Goal: Task Accomplishment & Management: Use online tool/utility

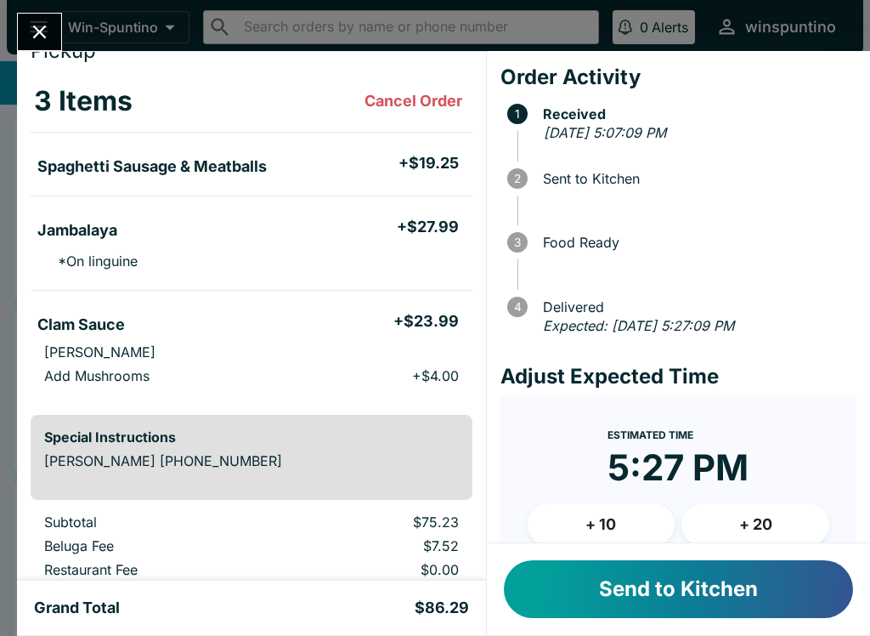
scroll to position [68, 0]
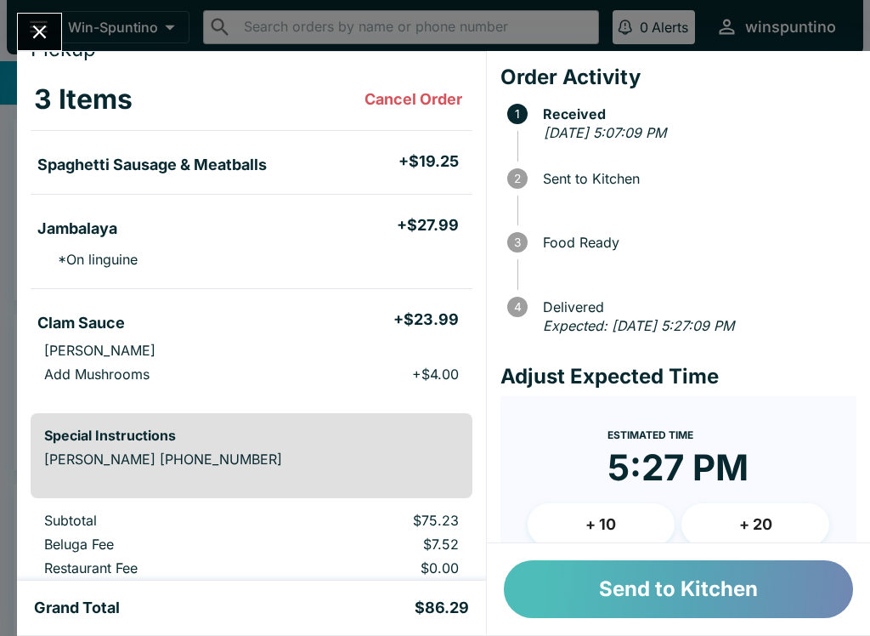
click at [739, 586] on button "Send to Kitchen" at bounding box center [678, 589] width 349 height 58
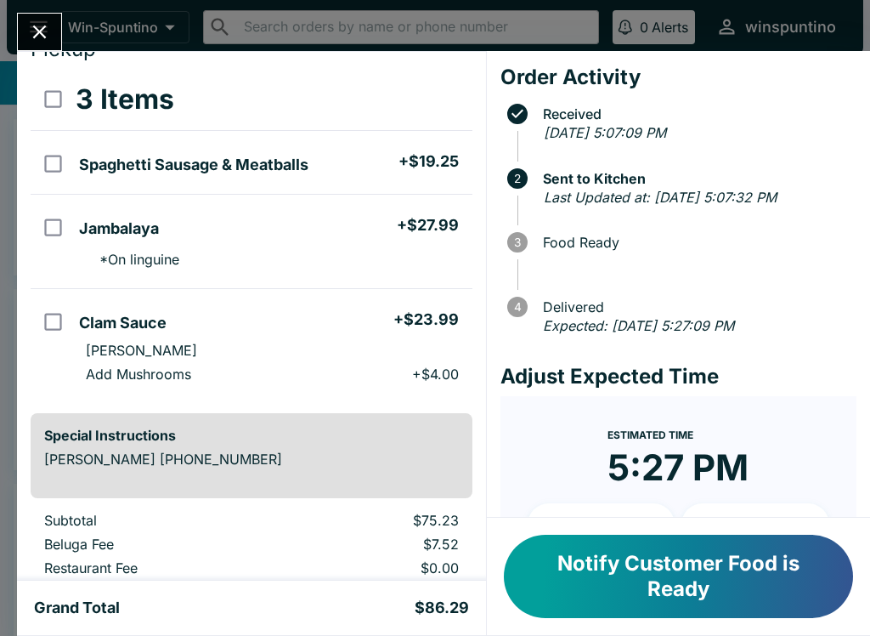
click at [594, 581] on button "Notify Customer Food is Ready" at bounding box center [678, 576] width 349 height 83
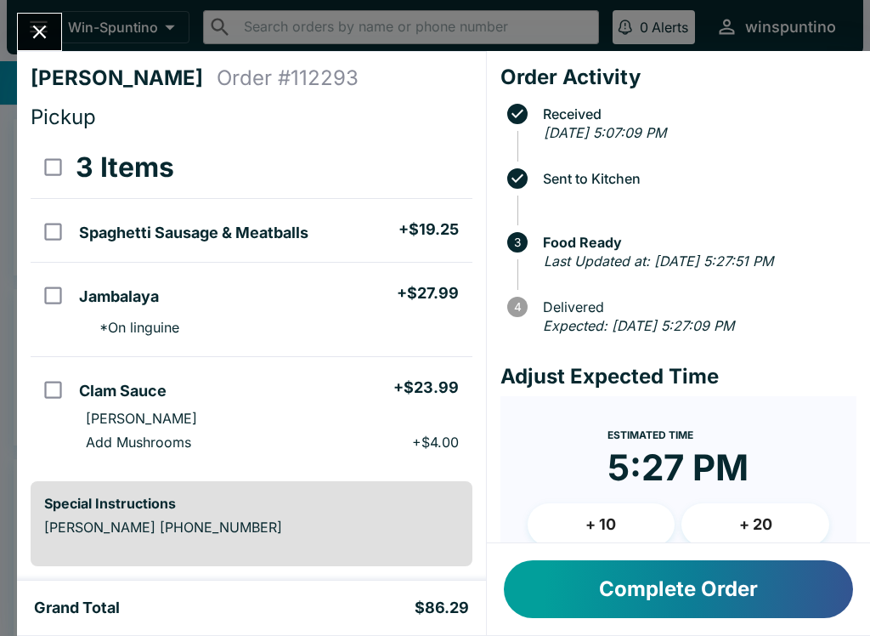
scroll to position [0, 0]
click at [699, 629] on div "Complete Order" at bounding box center [678, 589] width 383 height 92
click at [717, 598] on button "Complete Order" at bounding box center [678, 589] width 349 height 58
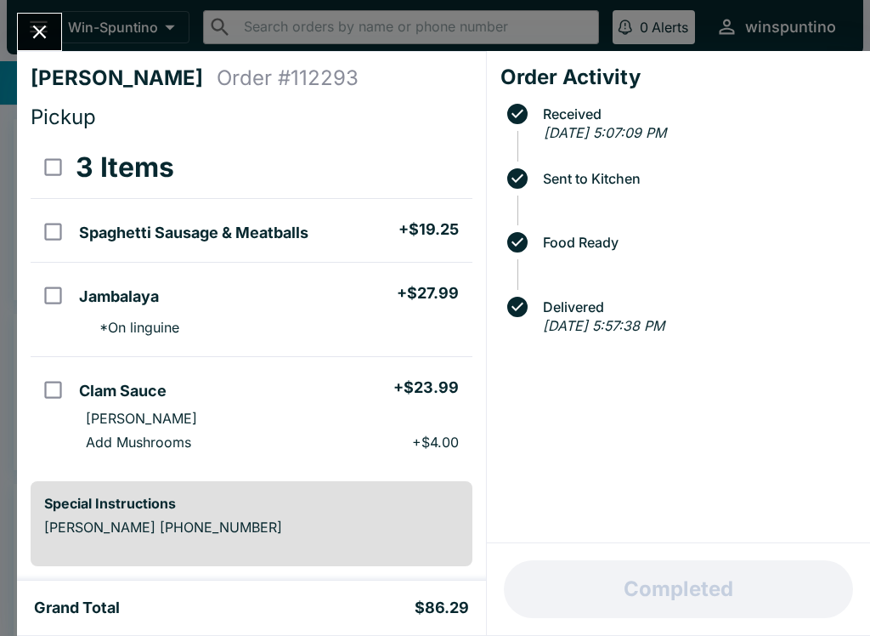
click at [34, 26] on icon "Close" at bounding box center [40, 32] width 14 height 14
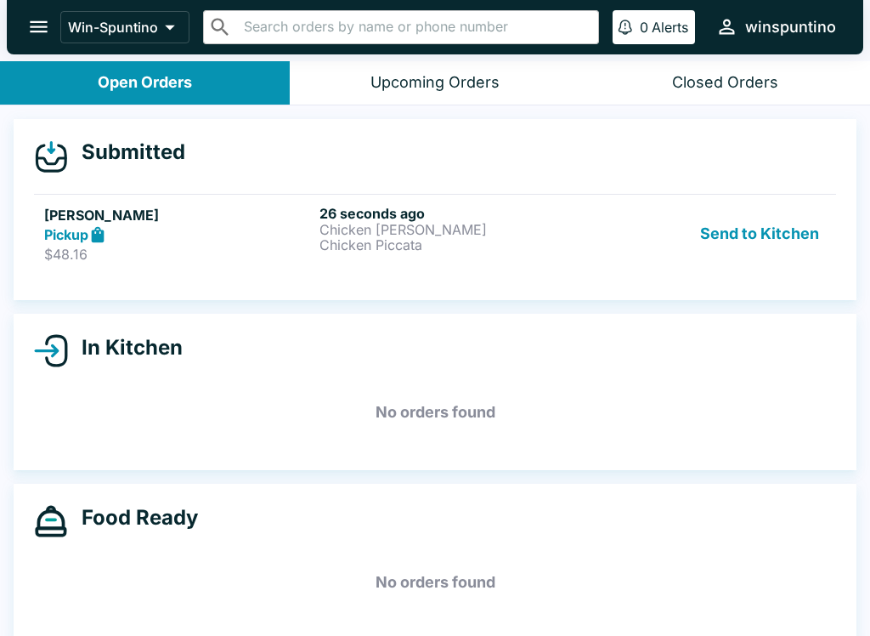
click at [411, 244] on p "Chicken Piccata" at bounding box center [454, 244] width 269 height 15
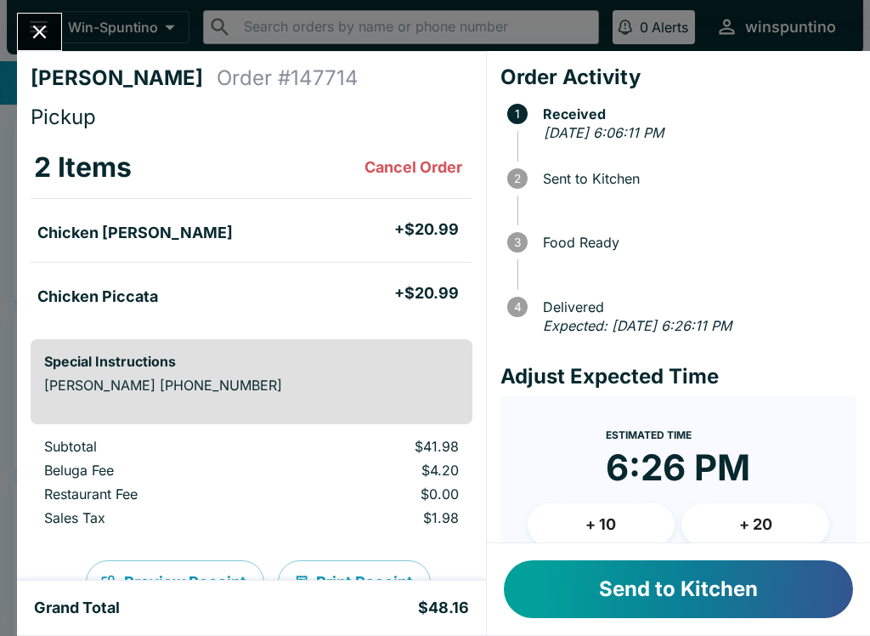
click at [633, 581] on button "Send to Kitchen" at bounding box center [678, 589] width 349 height 58
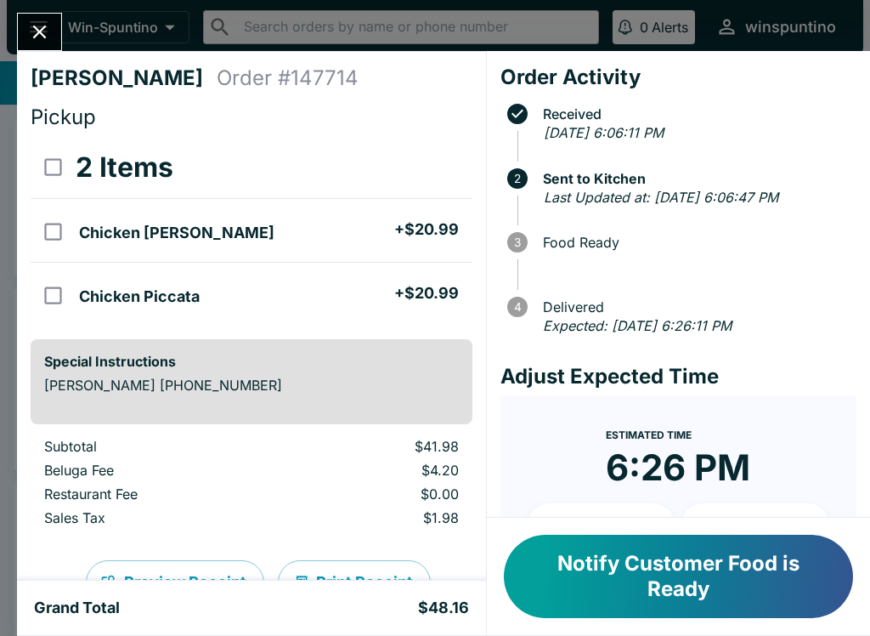
click at [624, 577] on button "Notify Customer Food is Ready" at bounding box center [678, 576] width 349 height 83
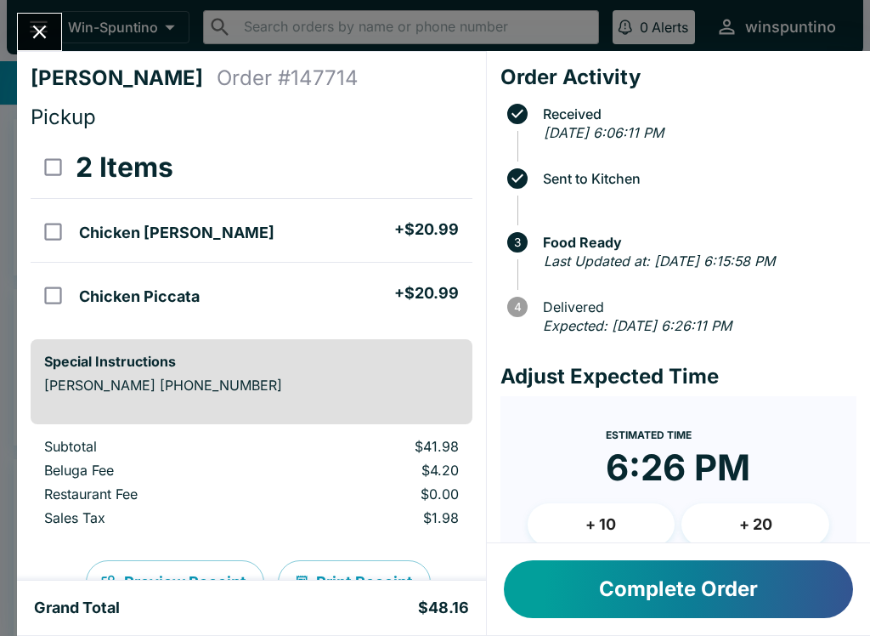
click at [50, 13] on div at bounding box center [39, 32] width 45 height 38
click at [51, 37] on icon "Close" at bounding box center [39, 31] width 23 height 23
